Goal: Transaction & Acquisition: Purchase product/service

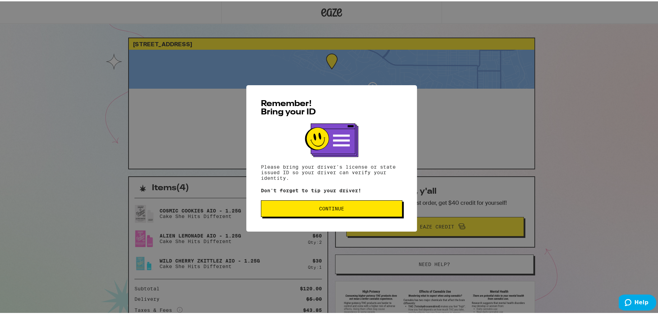
click at [319, 208] on span "Continue" at bounding box center [331, 207] width 25 height 5
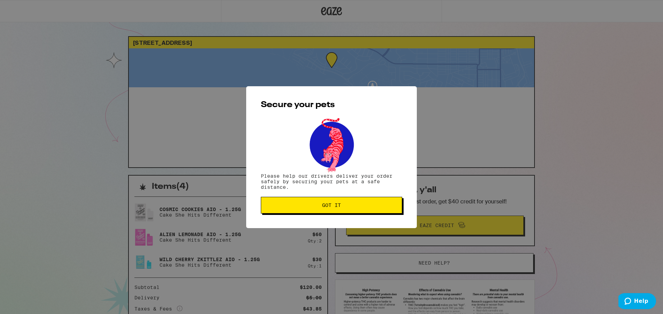
click at [319, 208] on span "Got it" at bounding box center [332, 205] width 130 height 5
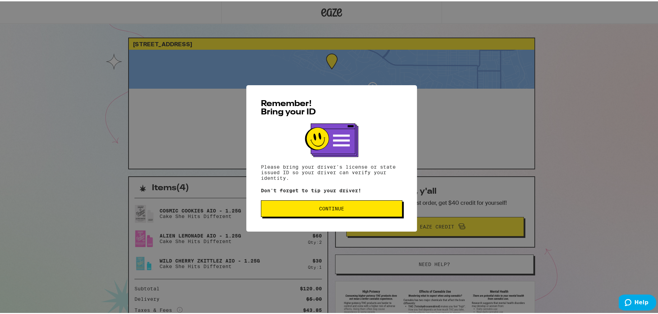
click at [340, 210] on span "Continue" at bounding box center [331, 207] width 25 height 5
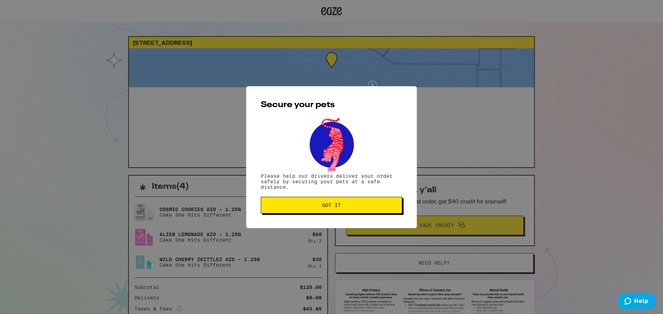
click at [310, 208] on span "Got it" at bounding box center [332, 205] width 130 height 5
